Goal: Book appointment/travel/reservation

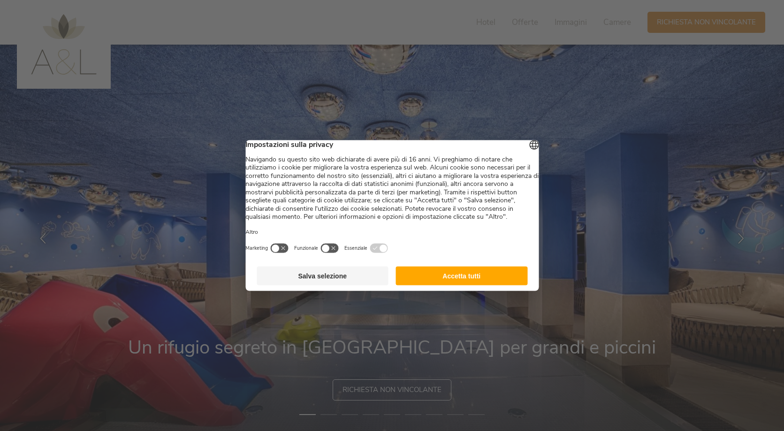
click at [411, 285] on button "Accetta tutti" at bounding box center [462, 276] width 132 height 19
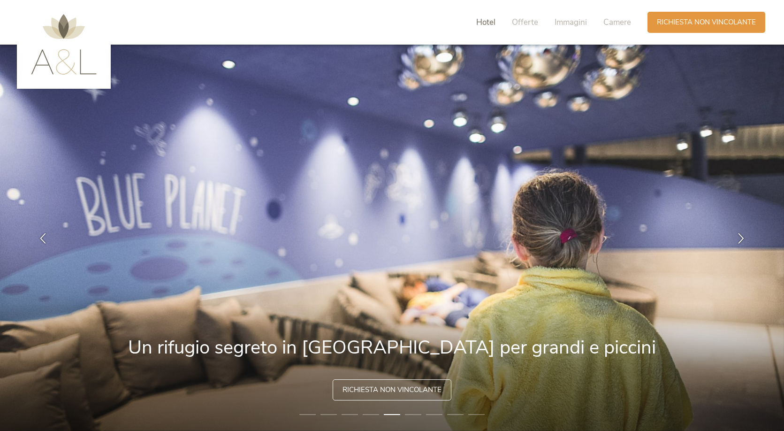
click at [479, 23] on span "Hotel" at bounding box center [485, 22] width 19 height 11
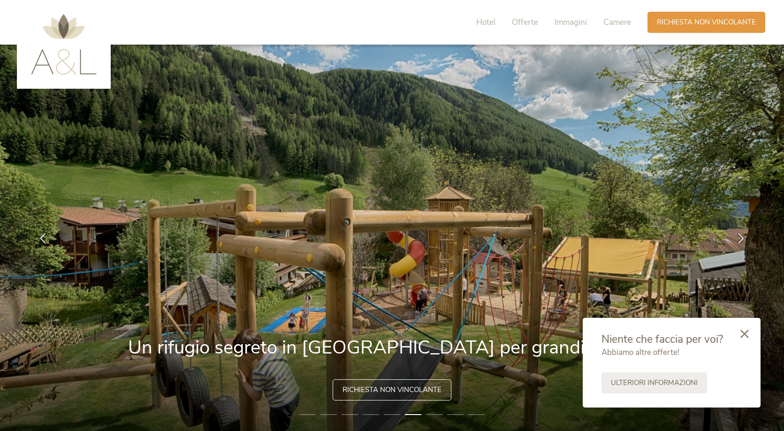
click at [58, 60] on img at bounding box center [64, 44] width 66 height 61
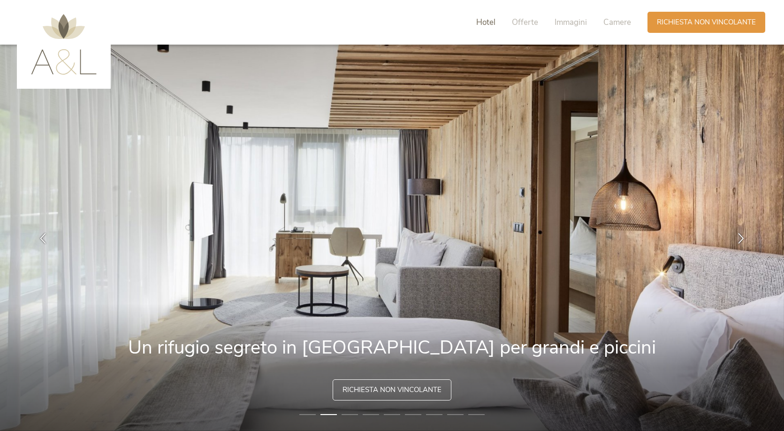
click at [483, 21] on span "Hotel" at bounding box center [485, 22] width 19 height 11
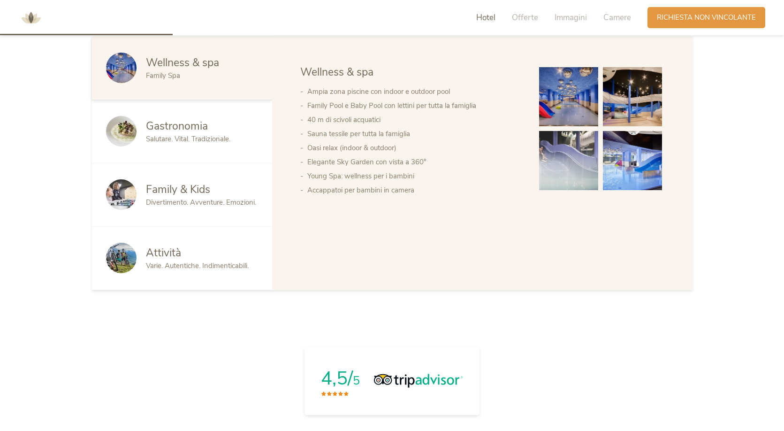
scroll to position [605, 0]
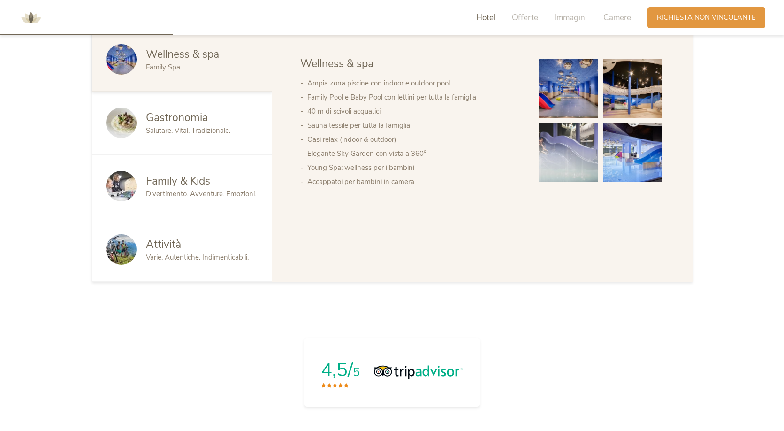
click at [214, 196] on span "Divertimento. Avventure. Emozioni." at bounding box center [201, 193] width 110 height 9
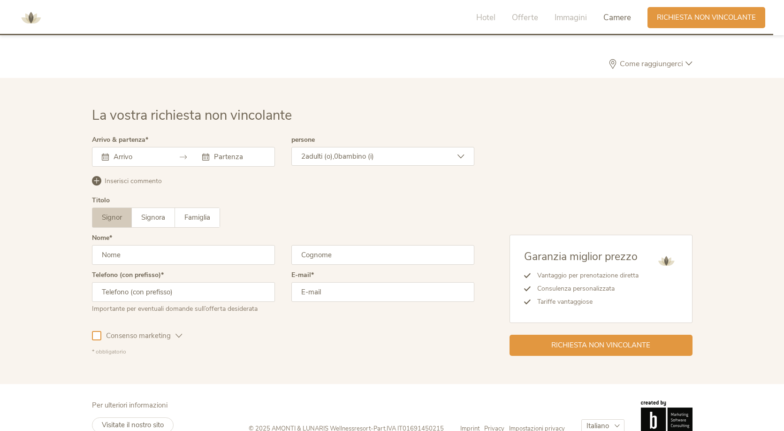
scroll to position [2749, 0]
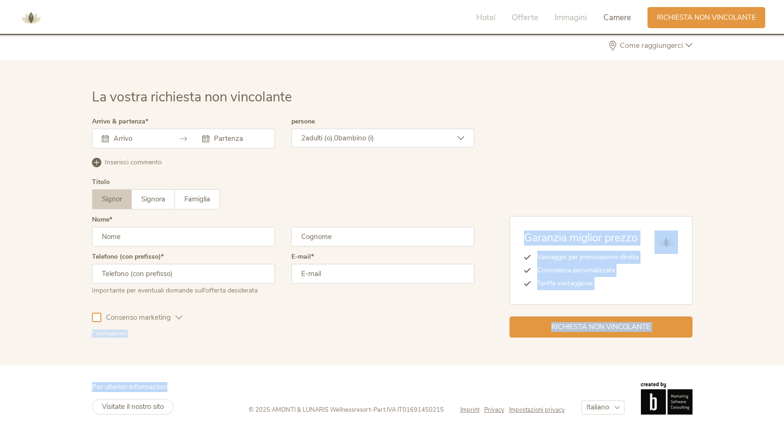
drag, startPoint x: 196, startPoint y: 322, endPoint x: 161, endPoint y: 396, distance: 81.9
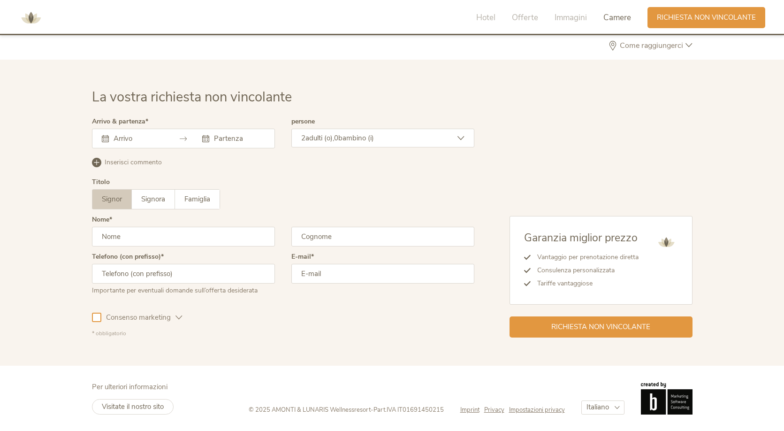
drag, startPoint x: 268, startPoint y: 281, endPoint x: 277, endPoint y: 280, distance: 9.4
click at [268, 281] on input "text" at bounding box center [183, 274] width 183 height 20
click at [128, 411] on link "Visitate il nostro sito" at bounding box center [133, 406] width 82 height 15
